Goal: Go to known website: Access a specific website the user already knows

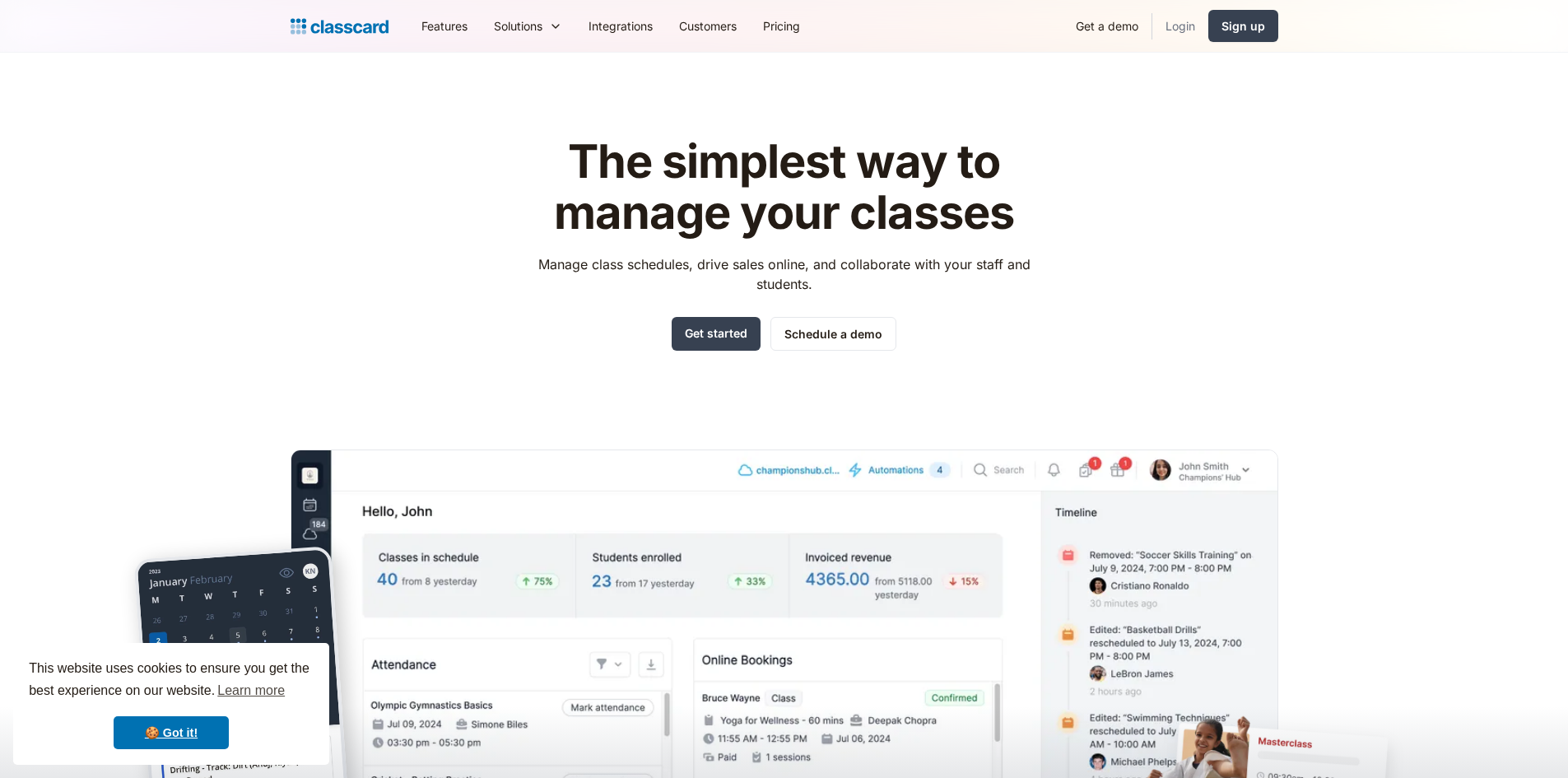
click at [1187, 24] on link "Login" at bounding box center [1180, 26] width 56 height 37
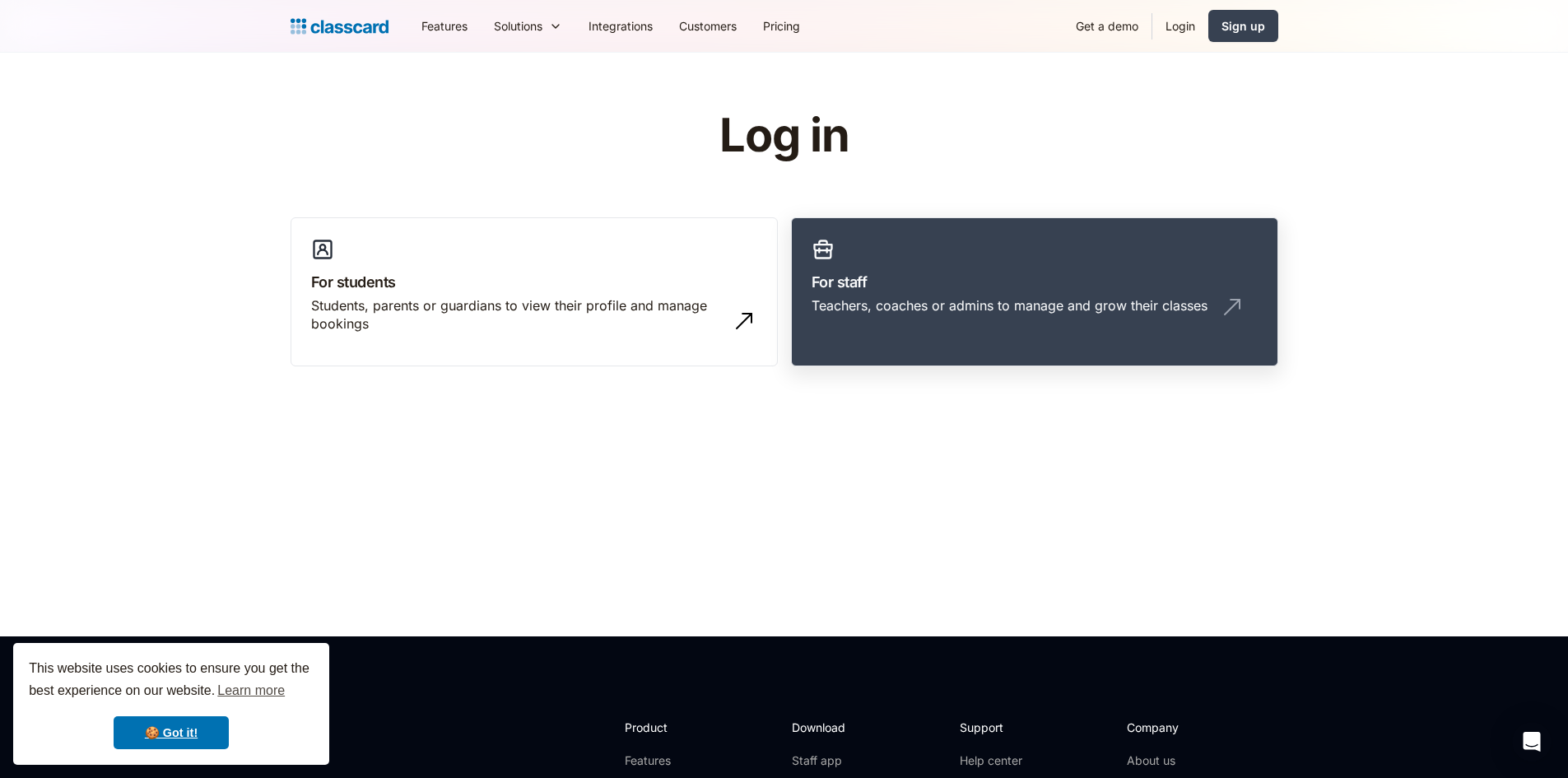
click at [894, 286] on h3 "For staff" at bounding box center [1034, 282] width 446 height 22
